Goal: Register for event/course

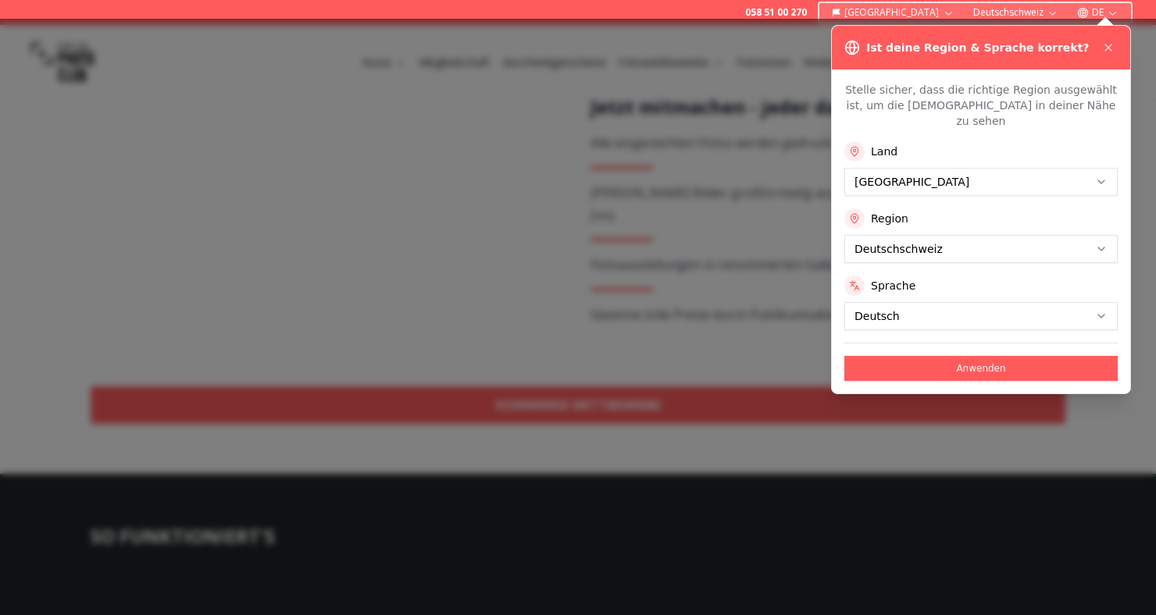
scroll to position [346, 0]
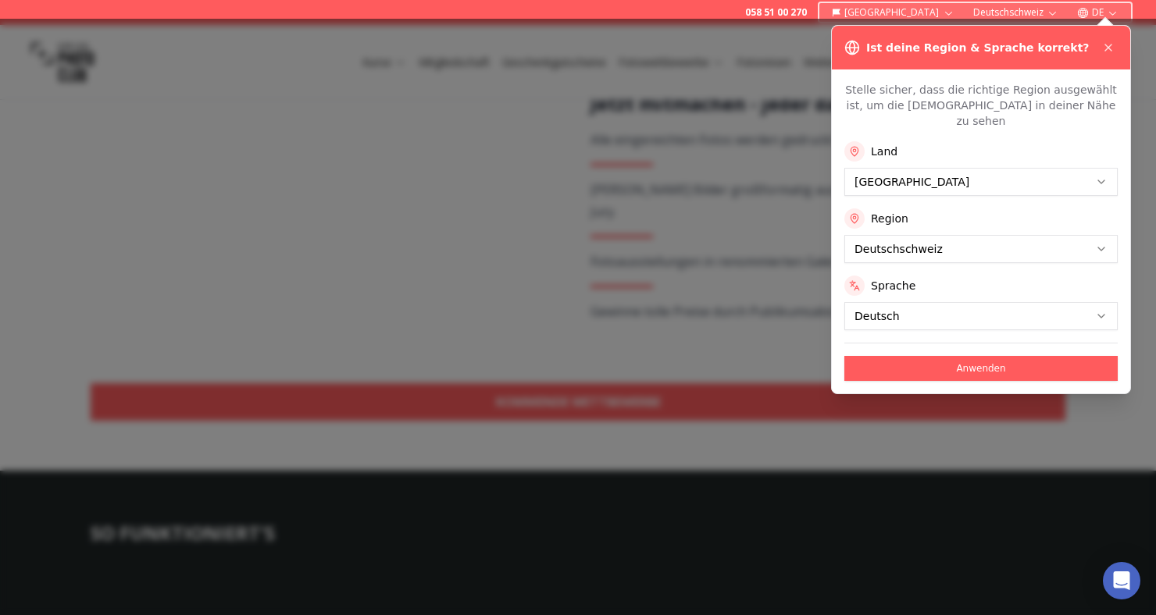
click at [882, 257] on div "Land [GEOGRAPHIC_DATA] Region Deutschschweiz Sprache Deutsch" at bounding box center [980, 235] width 273 height 189
click at [990, 358] on button "Anwenden" at bounding box center [980, 368] width 273 height 25
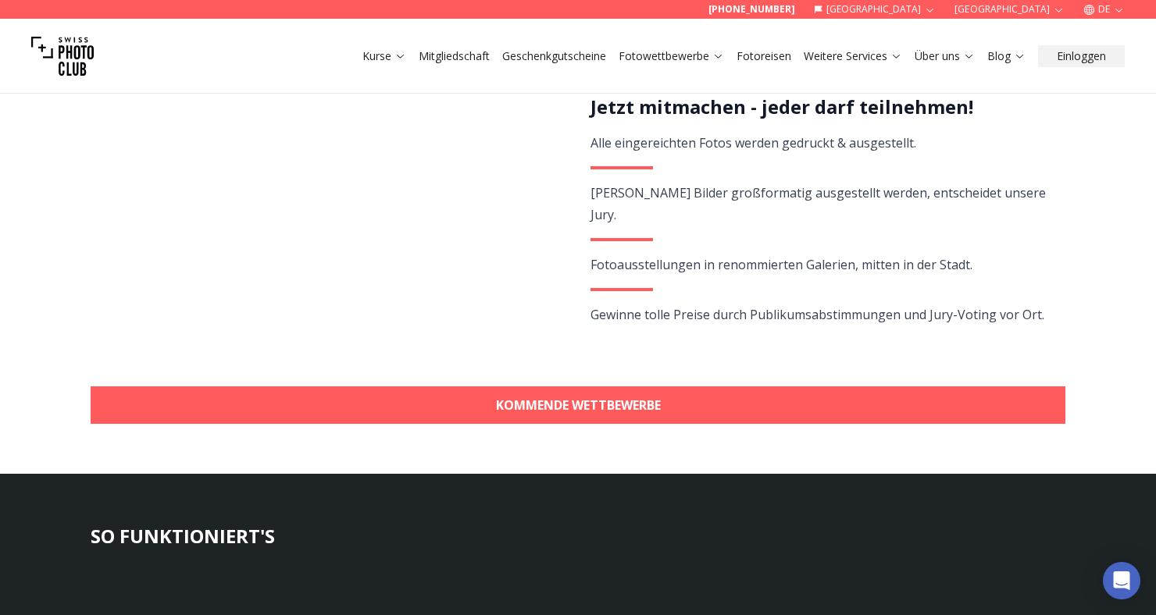
scroll to position [344, 0]
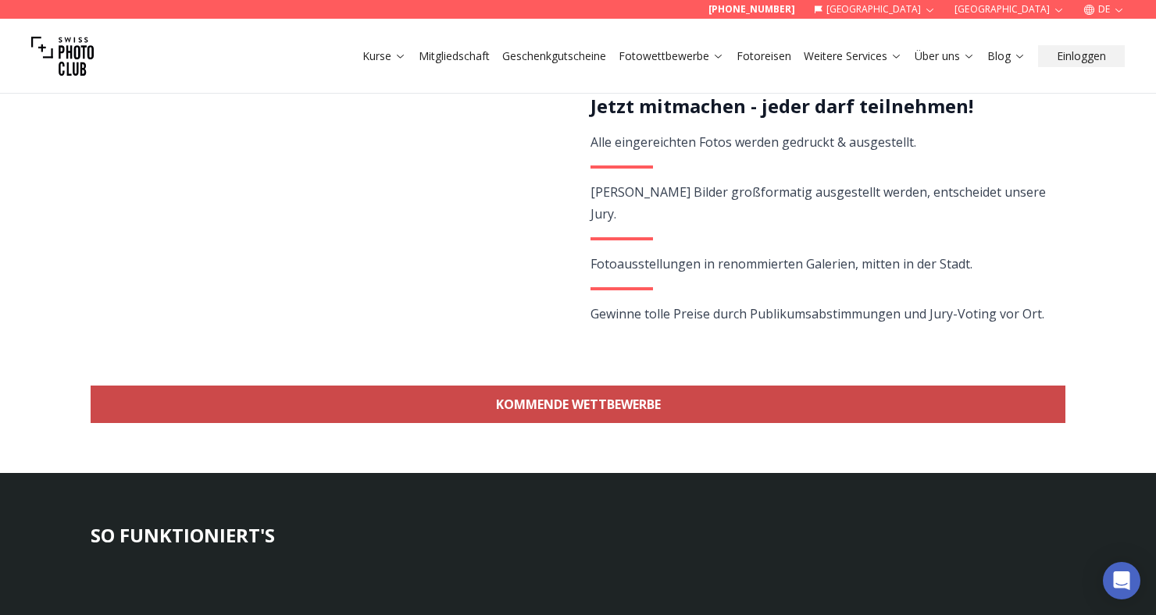
click at [588, 416] on link "KOMMENDE WETTBEWERBE" at bounding box center [578, 404] width 974 height 37
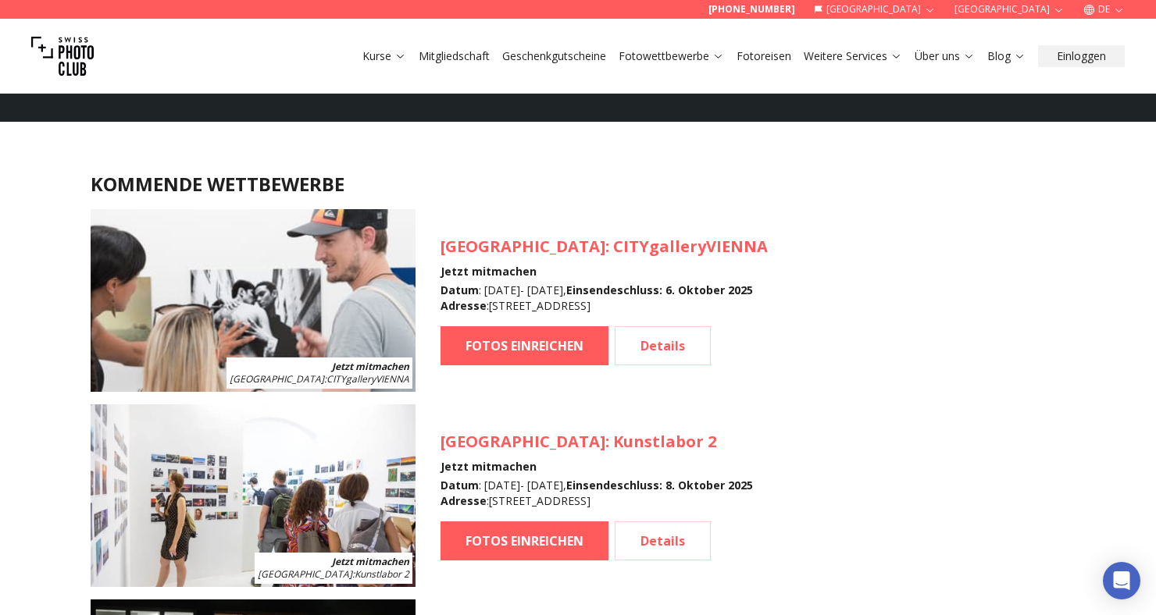
scroll to position [1391, 0]
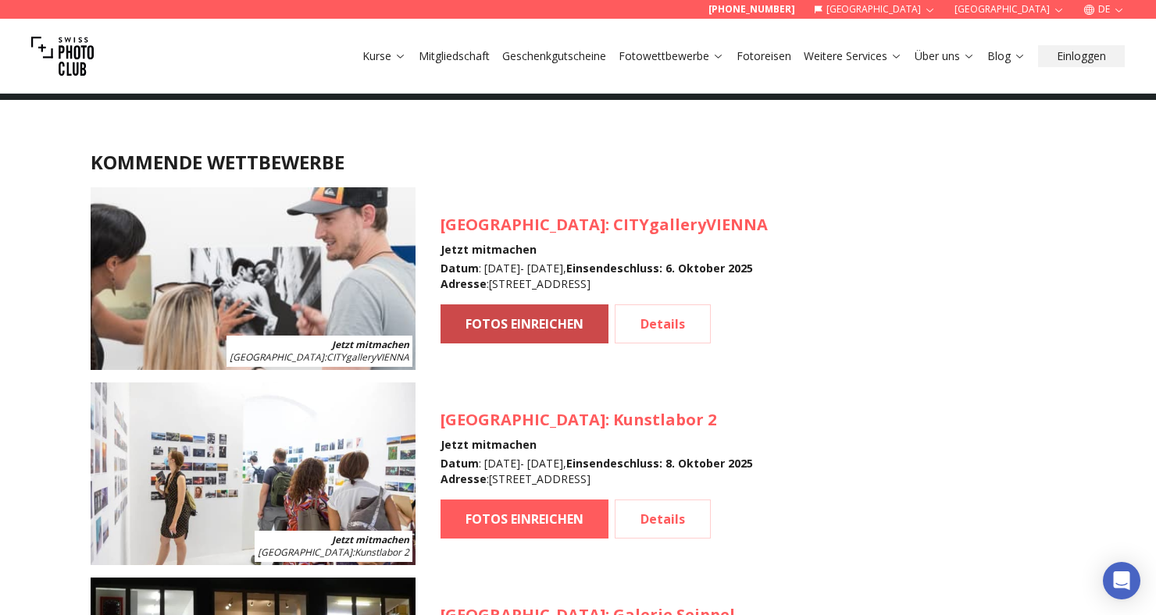
click at [528, 327] on link "FOTOS EINREICHEN" at bounding box center [524, 324] width 168 height 39
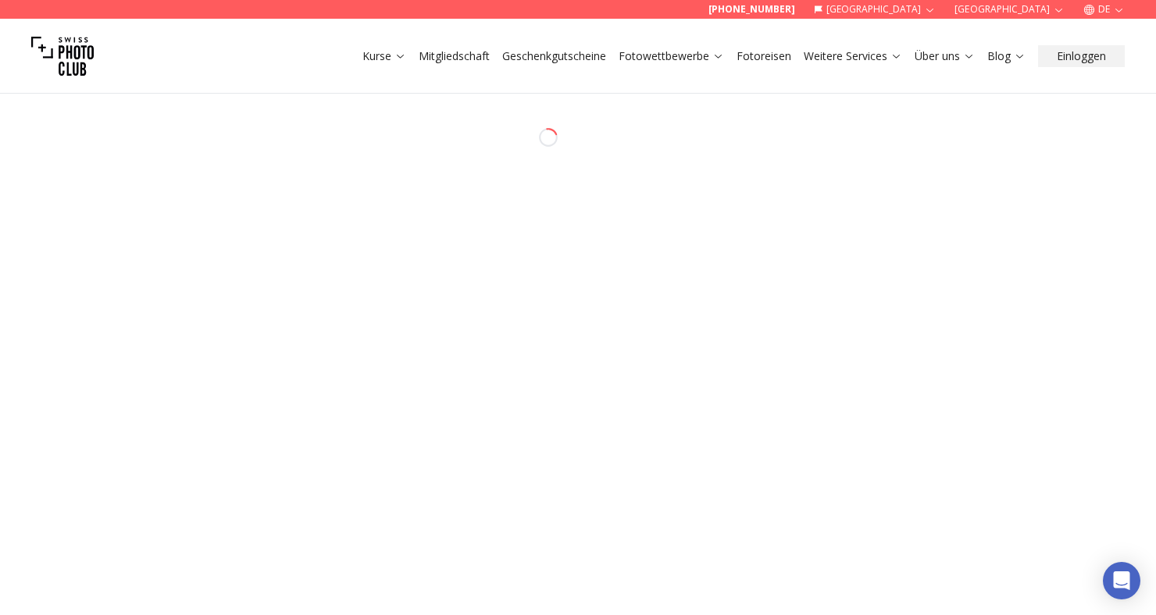
select select "*******"
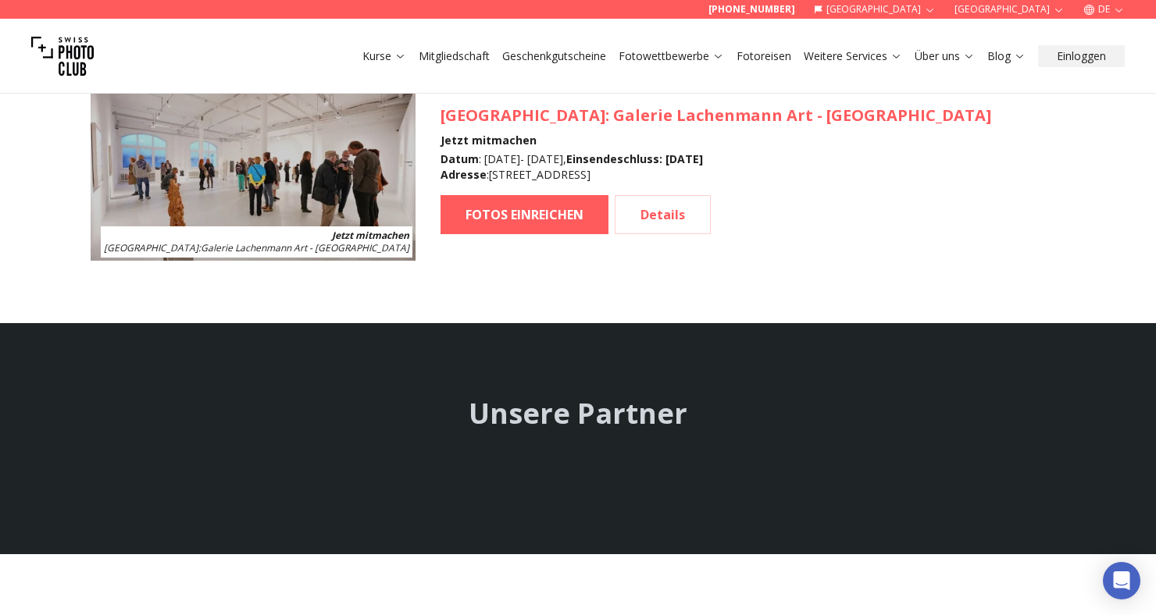
scroll to position [2480, 0]
